Goal: Transaction & Acquisition: Purchase product/service

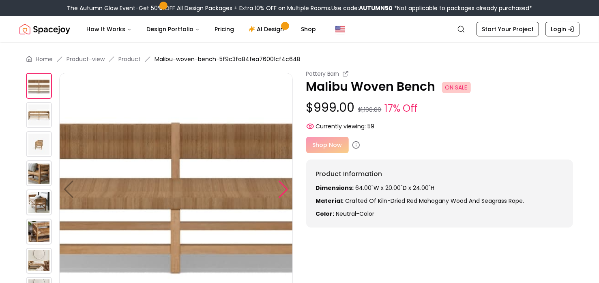
click at [284, 192] on div at bounding box center [283, 190] width 11 height 18
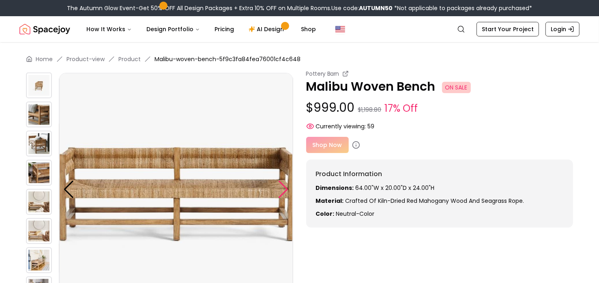
click at [284, 192] on div at bounding box center [283, 190] width 11 height 18
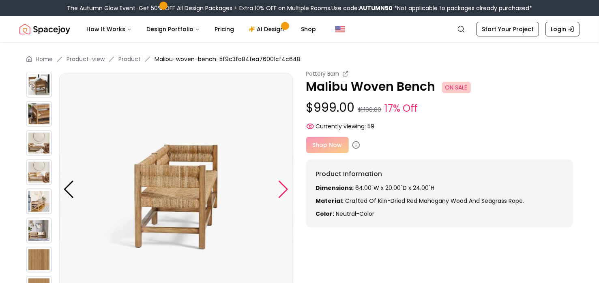
click at [284, 192] on div at bounding box center [283, 190] width 11 height 18
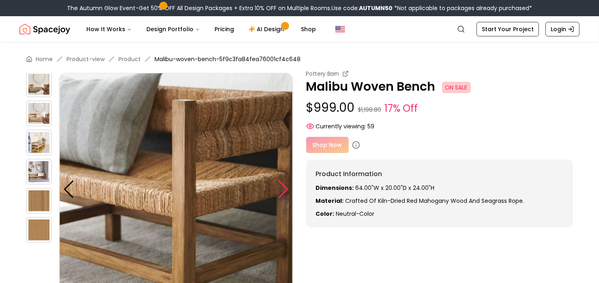
click at [284, 192] on div at bounding box center [283, 190] width 11 height 18
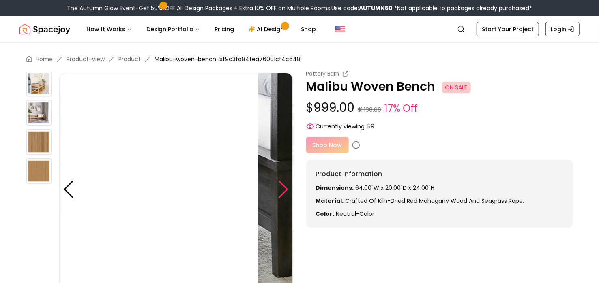
click at [284, 192] on div at bounding box center [283, 190] width 11 height 18
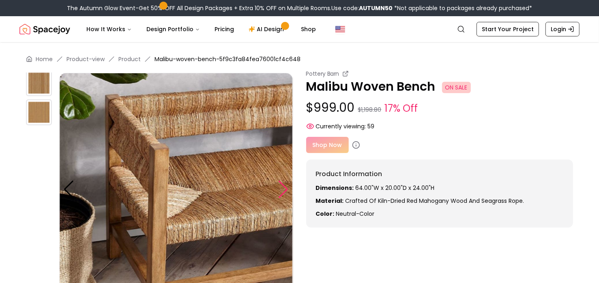
click at [284, 192] on div at bounding box center [283, 190] width 11 height 18
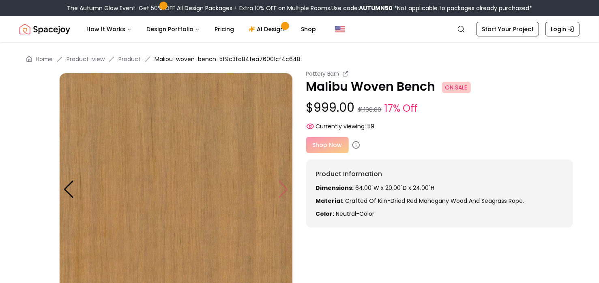
click at [284, 192] on img at bounding box center [176, 190] width 234 height 234
click at [69, 191] on div at bounding box center [68, 190] width 11 height 18
click at [66, 190] on div at bounding box center [68, 190] width 11 height 18
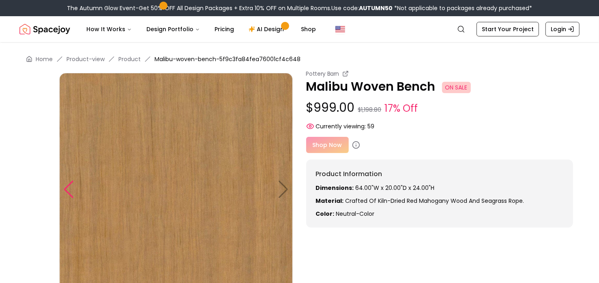
click at [66, 190] on div at bounding box center [68, 190] width 11 height 18
click at [69, 191] on div at bounding box center [68, 190] width 11 height 18
click at [68, 191] on div at bounding box center [68, 190] width 11 height 18
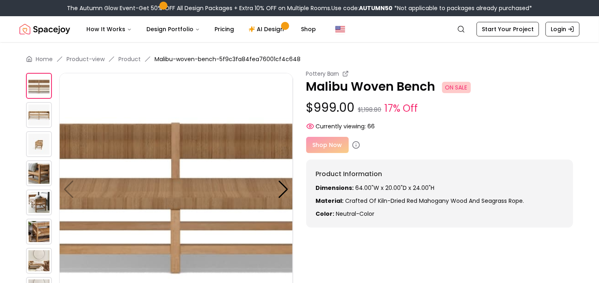
click at [34, 144] on img at bounding box center [39, 144] width 26 height 26
